Goal: Contribute content

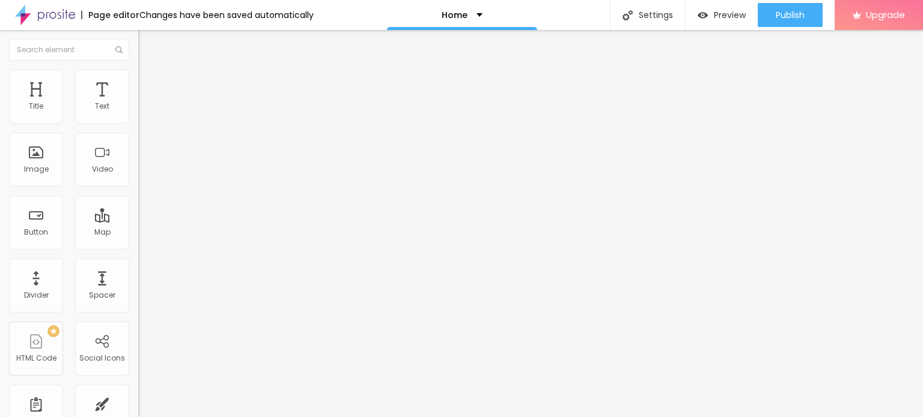
click at [138, 113] on input "Click me" at bounding box center [210, 107] width 144 height 12
paste input "WhatsApp :- ☎️ [PHONE_NUMBER]"
type input "WhatsApp :- ☎️ [PHONE_NUMBER]"
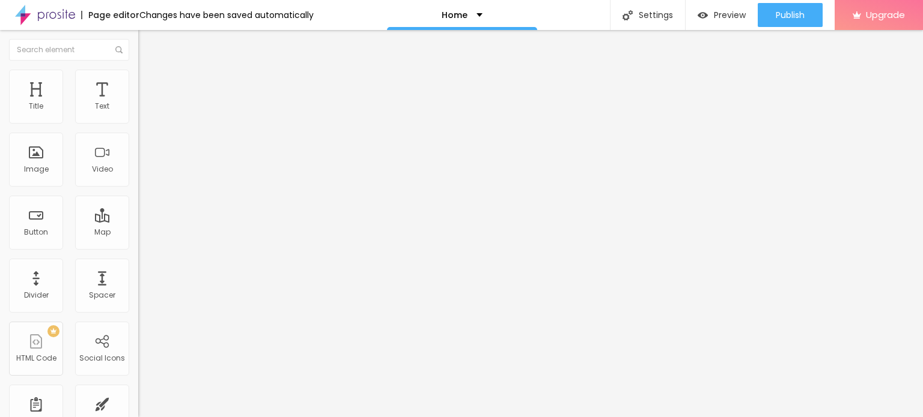
click at [138, 247] on input "https://" at bounding box center [210, 241] width 144 height 12
paste input "[DOMAIN_NAME][URL]"
type input "[URL][DOMAIN_NAME]"
click at [138, 262] on div at bounding box center [207, 262] width 138 height 0
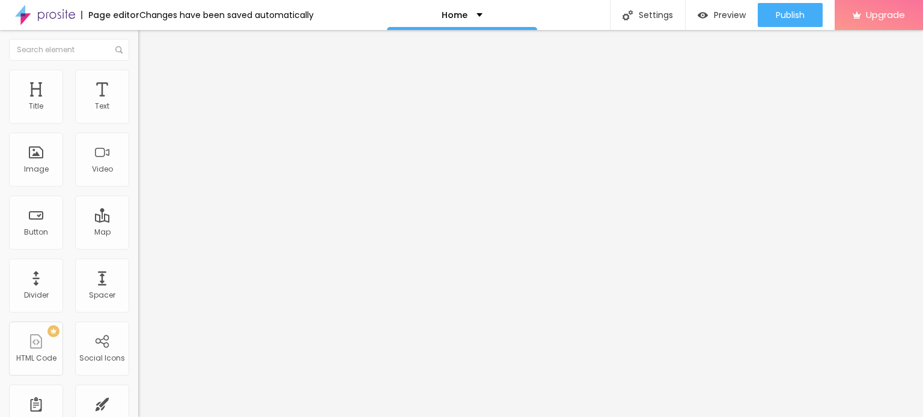
scroll to position [0, 0]
click at [138, 103] on span "Add image" at bounding box center [162, 98] width 49 height 10
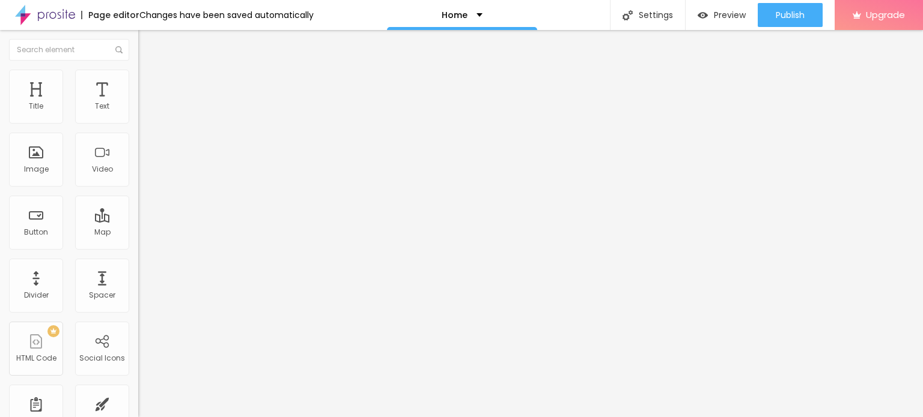
click at [48, 14] on img at bounding box center [45, 15] width 60 height 30
